Goal: Task Accomplishment & Management: Use online tool/utility

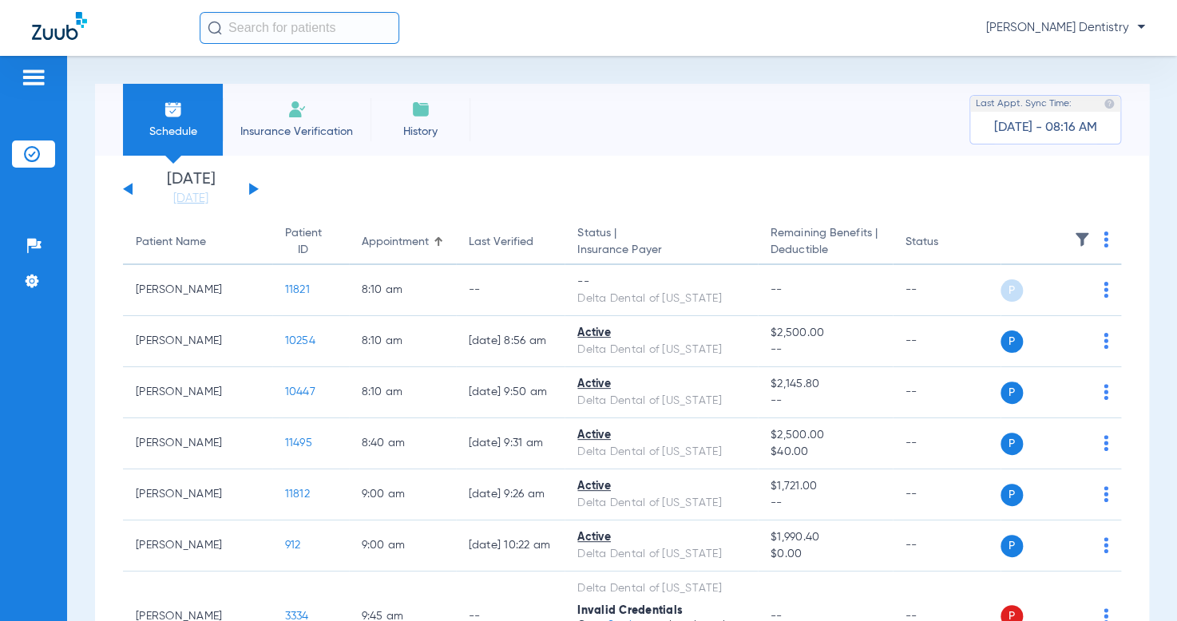
click at [254, 184] on div "[DATE] [DATE] [DATE] [DATE] [DATE] [DATE] [DATE] [DATE] [DATE] [DATE] [DATE] [D…" at bounding box center [191, 189] width 136 height 35
click at [248, 186] on div "[DATE] [DATE] [DATE] [DATE] [DATE] [DATE] [DATE] [DATE] [DATE] [DATE] [DATE] [D…" at bounding box center [191, 189] width 136 height 35
click at [251, 191] on button at bounding box center [254, 189] width 10 height 12
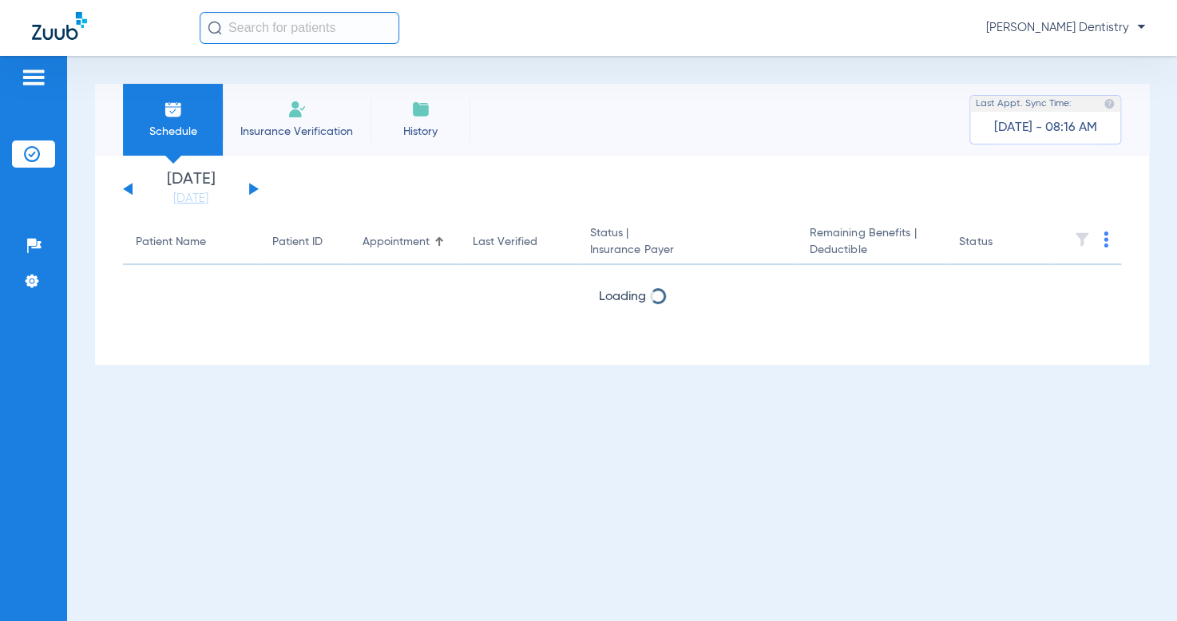
click at [251, 191] on button at bounding box center [254, 189] width 10 height 12
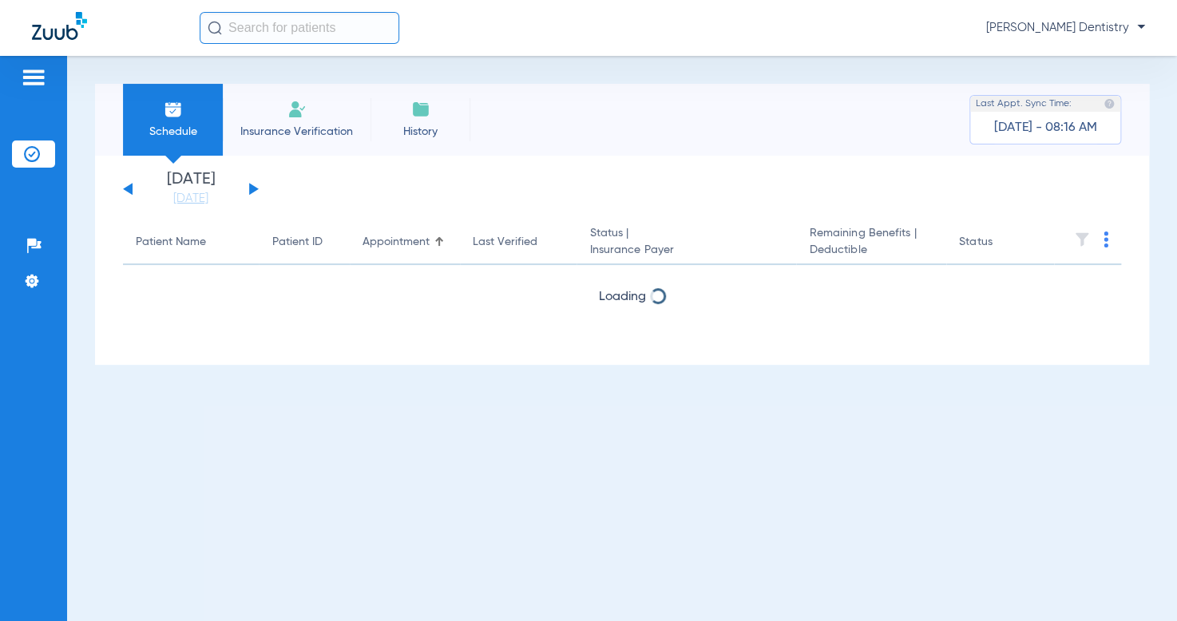
click at [251, 191] on button at bounding box center [254, 189] width 10 height 12
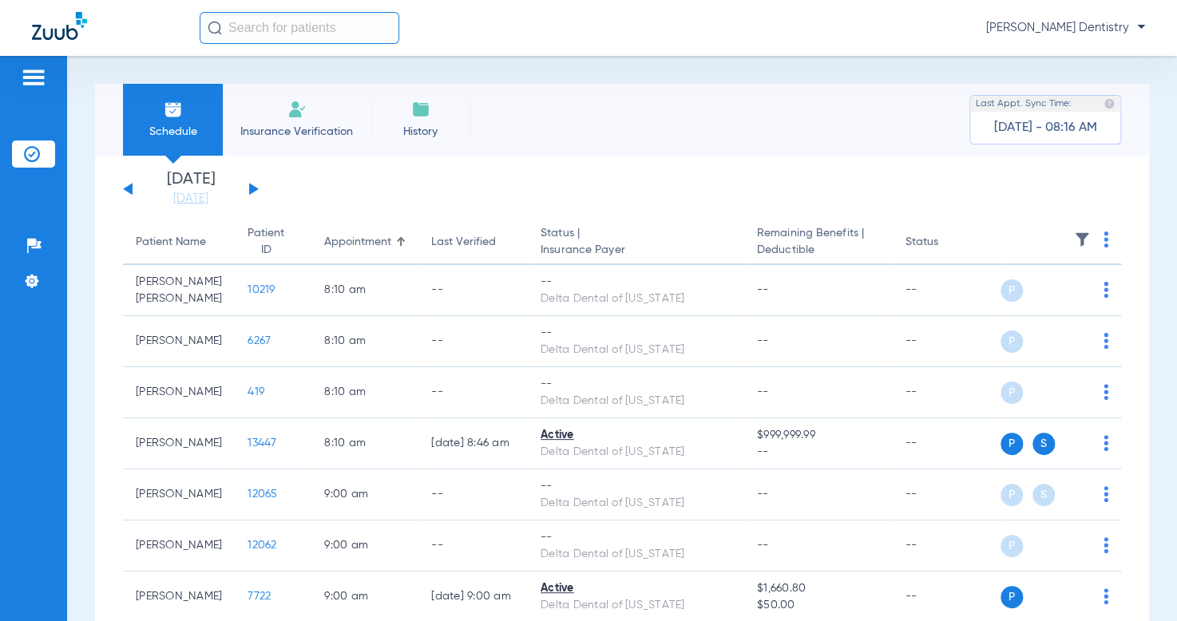
click at [1096, 242] on th at bounding box center [1061, 242] width 121 height 45
click at [1104, 237] on img at bounding box center [1106, 240] width 5 height 16
click at [1068, 288] on button "Verify All" at bounding box center [1032, 304] width 125 height 32
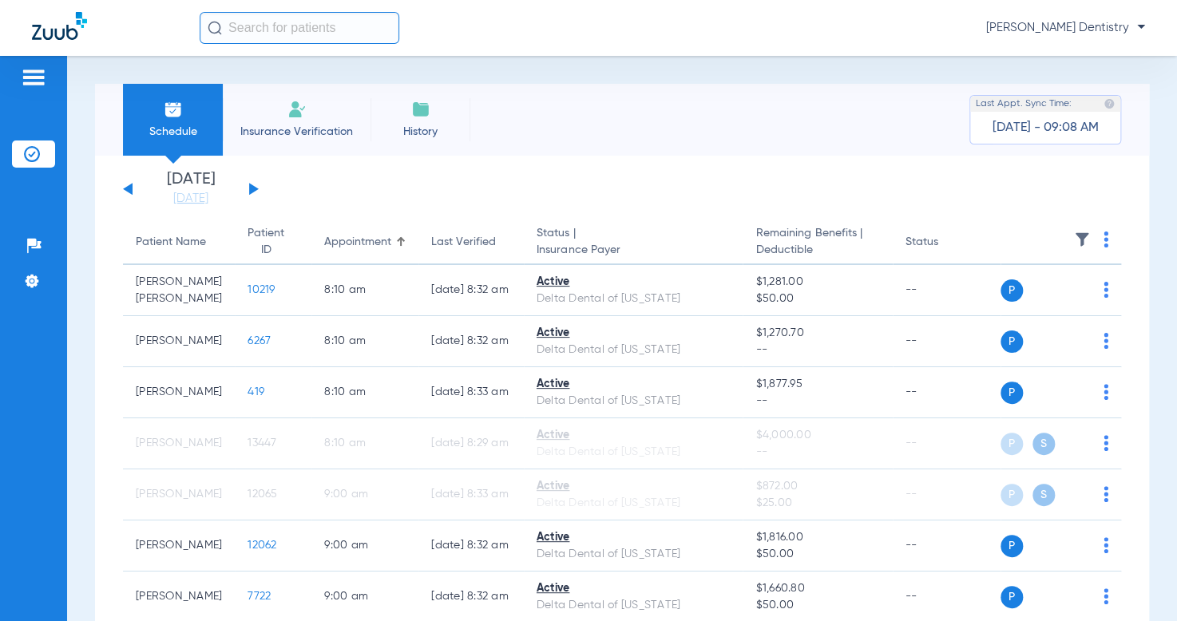
scroll to position [494, 0]
